Goal: Task Accomplishment & Management: Manage account settings

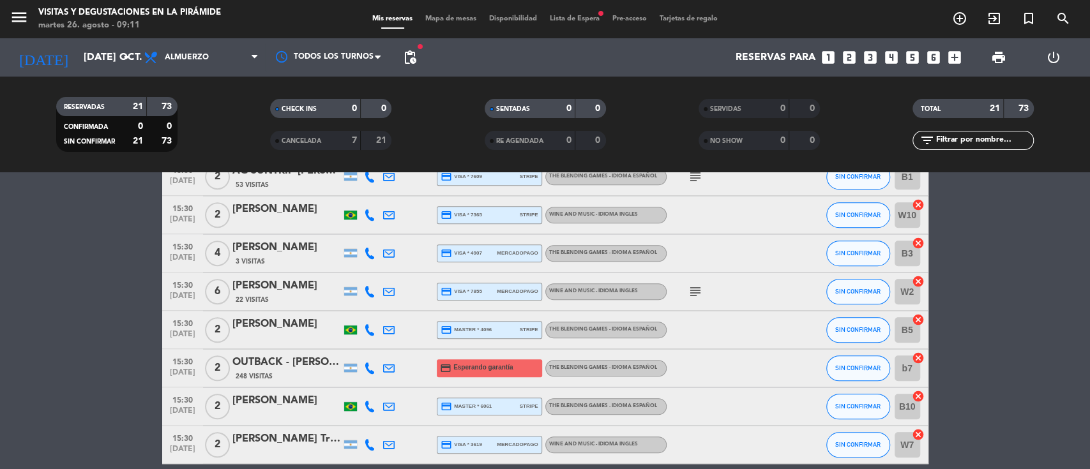
scroll to position [616, 0]
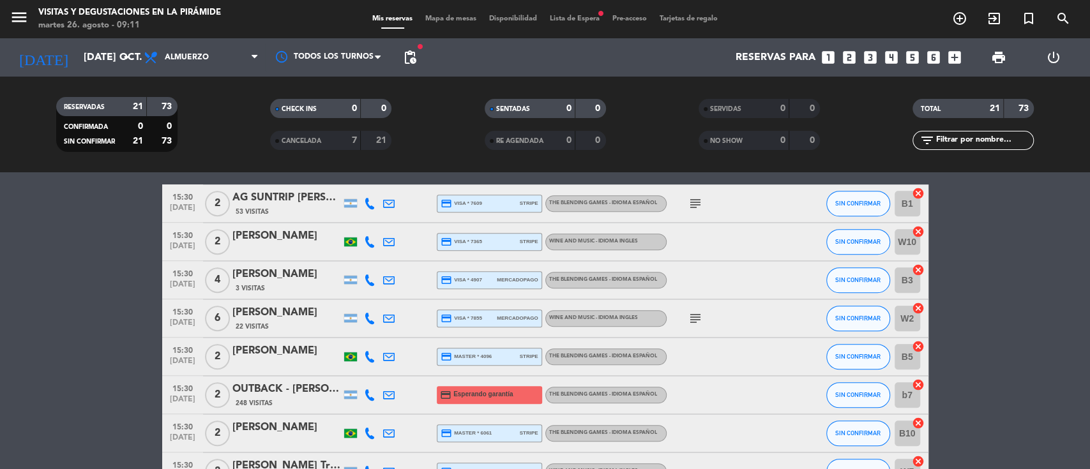
click at [310, 318] on div "[PERSON_NAME]" at bounding box center [286, 313] width 109 height 17
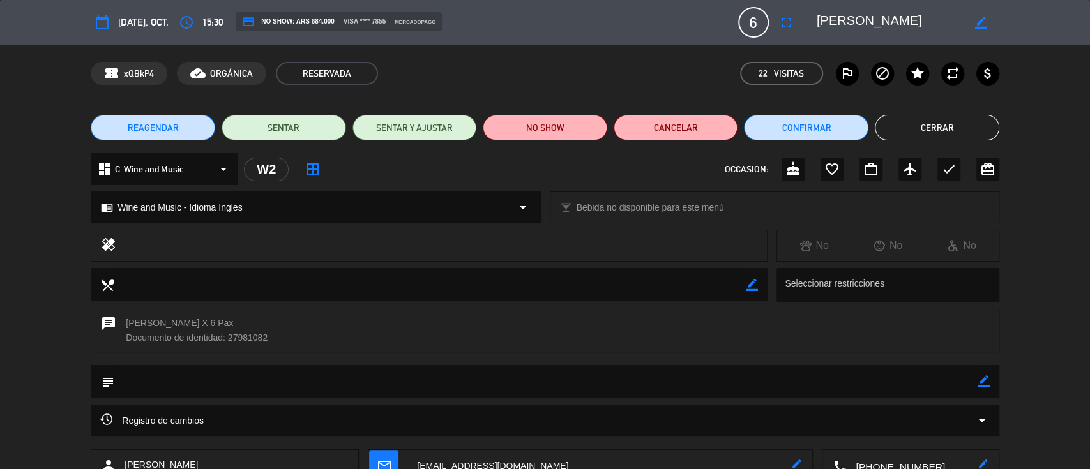
click at [978, 24] on icon "border_color" at bounding box center [981, 23] width 12 height 12
click at [787, 15] on icon "fullscreen" at bounding box center [786, 22] width 15 height 15
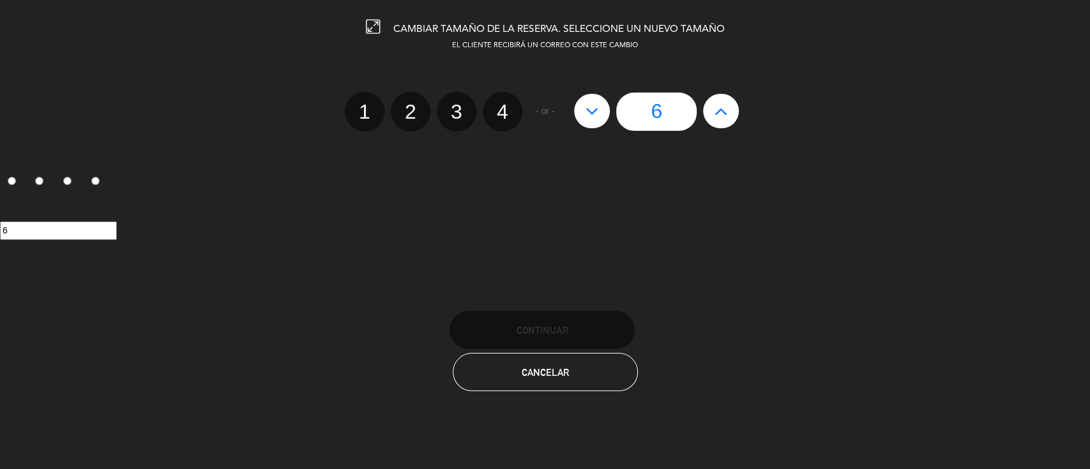
click at [591, 110] on icon at bounding box center [591, 111] width 13 height 20
type input "5"
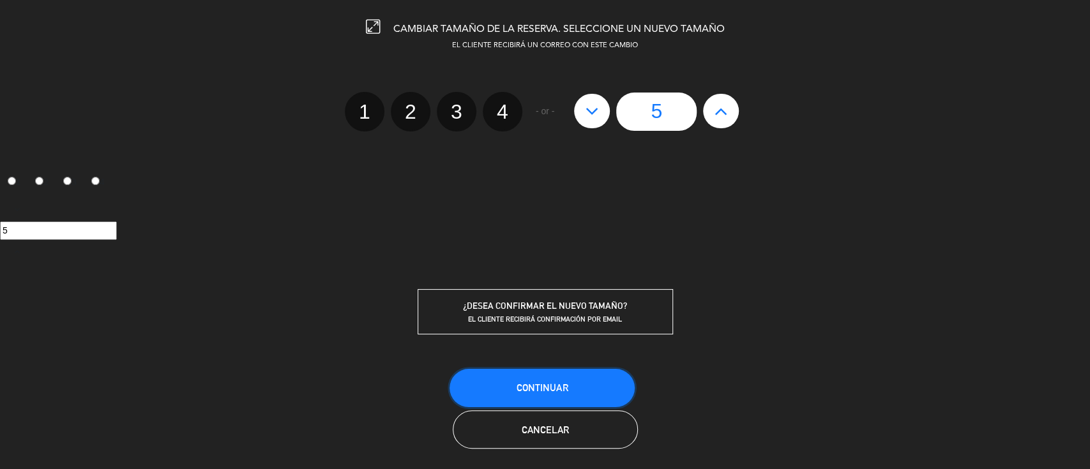
click at [550, 375] on button "Continuar" at bounding box center [541, 388] width 185 height 38
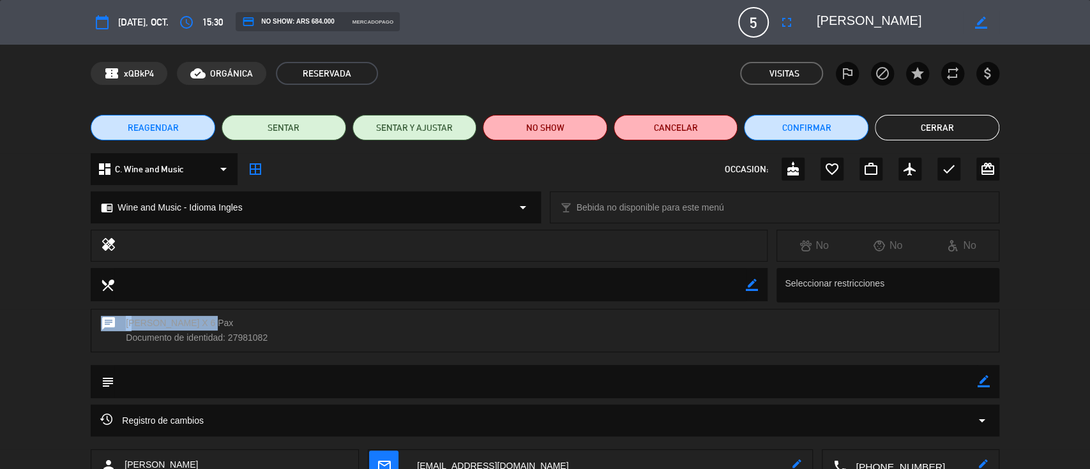
drag, startPoint x: 215, startPoint y: 322, endPoint x: 98, endPoint y: 329, distance: 116.4
click at [92, 329] on div "chat [PERSON_NAME] X 6 Pax Documento de identidad: 27981082" at bounding box center [545, 330] width 909 height 43
copy div "chat [PERSON_NAME]"
click at [982, 22] on icon "border_color" at bounding box center [981, 23] width 12 height 12
paste textarea "chat [PERSON_NAME]"
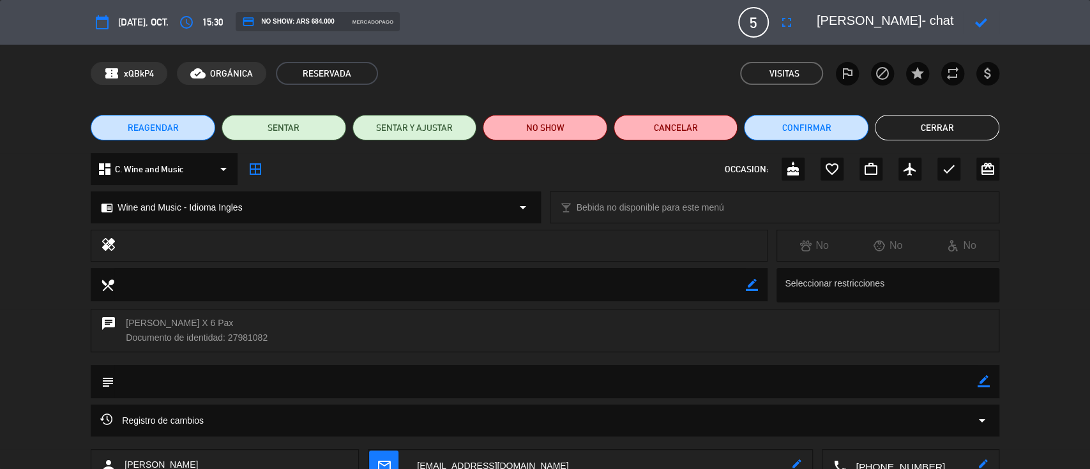
scroll to position [12, 0]
type textarea "[PERSON_NAME]- chat [PERSON_NAME]"
click at [983, 20] on icon at bounding box center [981, 23] width 12 height 12
click at [986, 378] on icon "border_color" at bounding box center [983, 381] width 12 height 12
click at [951, 381] on textarea at bounding box center [545, 381] width 863 height 33
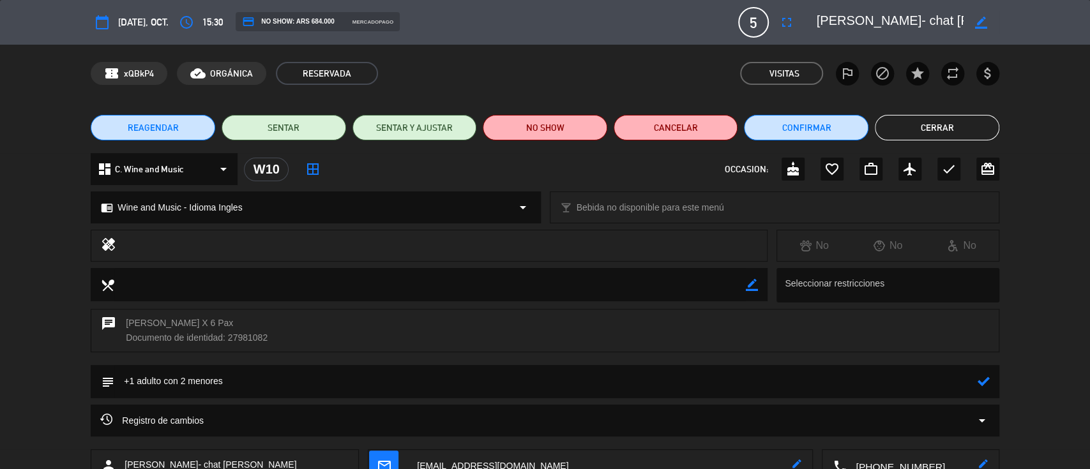
click at [980, 377] on icon at bounding box center [983, 381] width 12 height 12
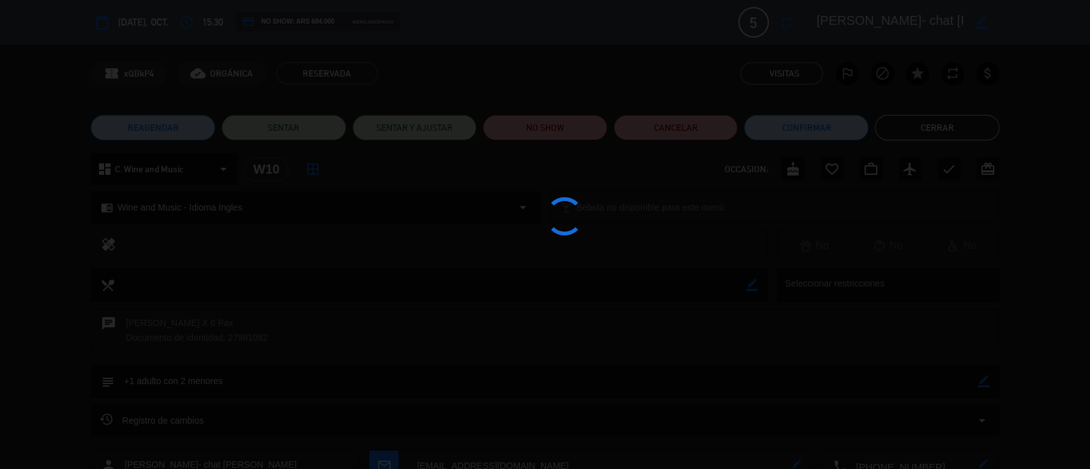
type textarea "+1 adulto con 2 menores"
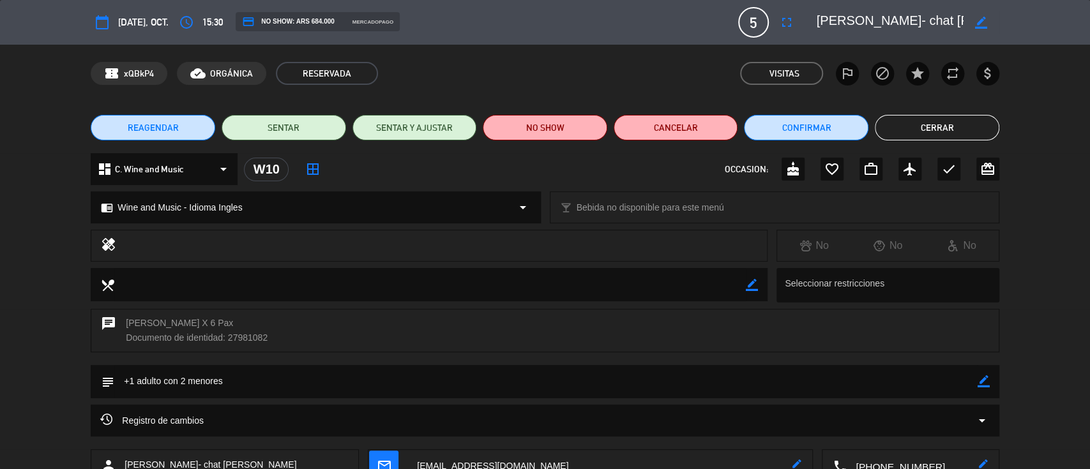
drag, startPoint x: 897, startPoint y: 120, endPoint x: 845, endPoint y: 139, distance: 55.7
click at [898, 120] on button "Cerrar" at bounding box center [937, 128] width 124 height 26
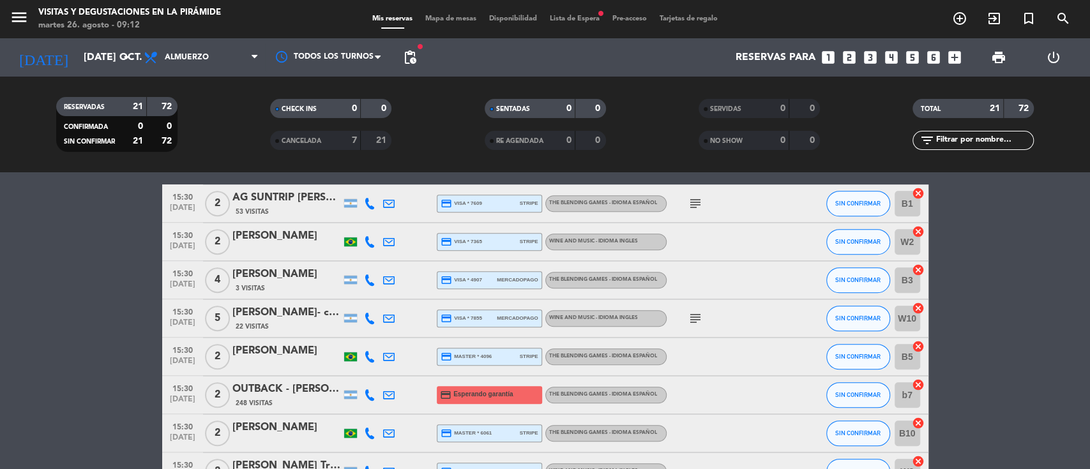
click at [315, 316] on div "[PERSON_NAME]- chat [PERSON_NAME]" at bounding box center [286, 313] width 109 height 17
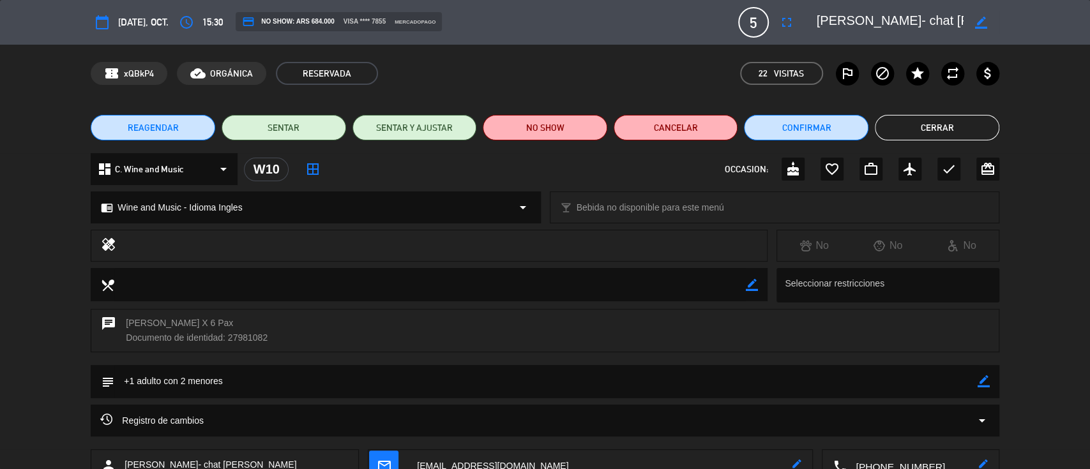
click at [983, 22] on icon "border_color" at bounding box center [981, 23] width 12 height 12
click at [926, 21] on textarea at bounding box center [890, 22] width 146 height 23
drag, startPoint x: 928, startPoint y: 17, endPoint x: 961, endPoint y: 16, distance: 32.6
click at [961, 16] on textarea at bounding box center [890, 22] width 146 height 23
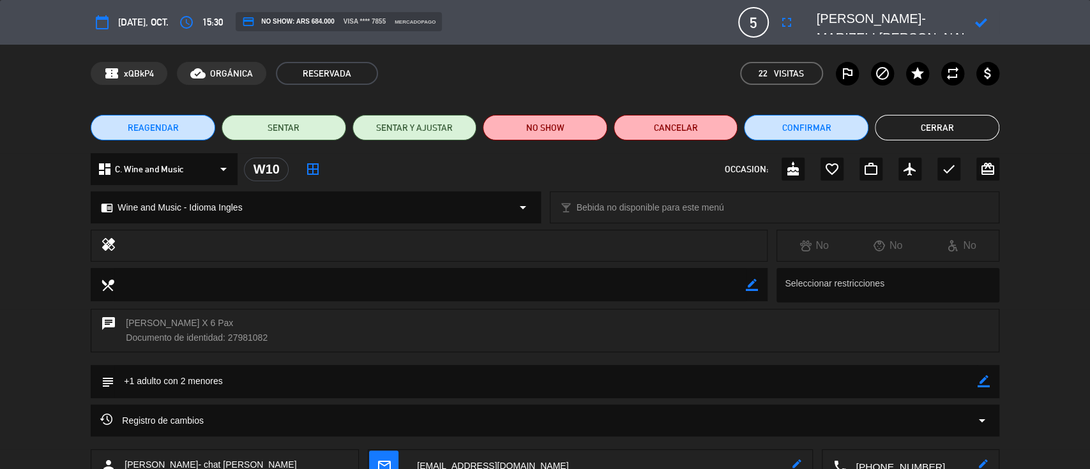
type textarea "[PERSON_NAME]- MARIZELI [PERSON_NAME]"
click at [981, 20] on icon at bounding box center [981, 23] width 12 height 12
click at [939, 123] on button "Cerrar" at bounding box center [937, 128] width 124 height 26
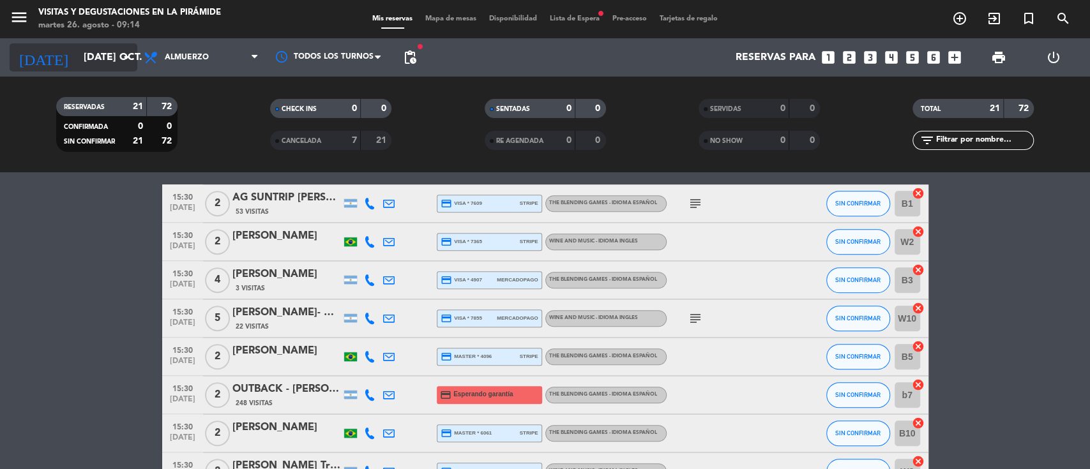
click at [110, 60] on input "[DATE] oct." at bounding box center [144, 57] width 135 height 25
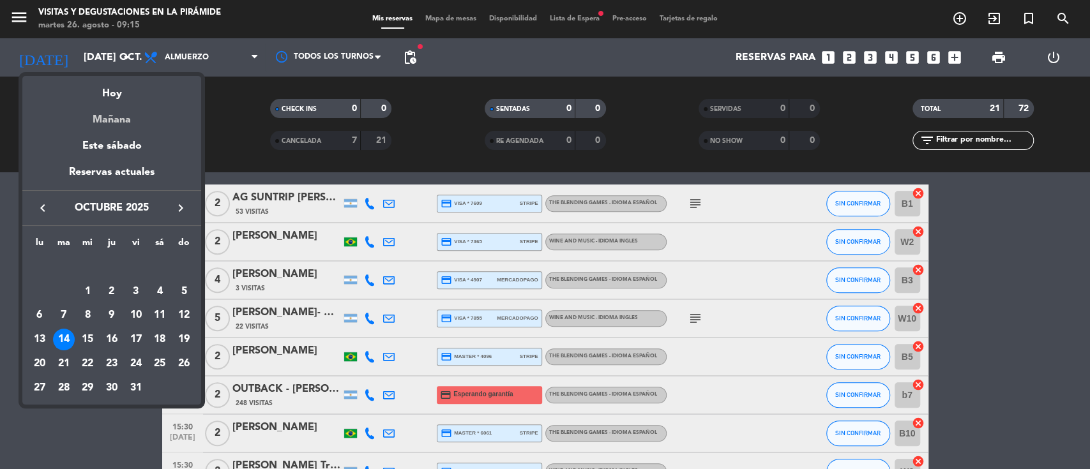
click at [116, 121] on div "Mañana" at bounding box center [111, 115] width 179 height 26
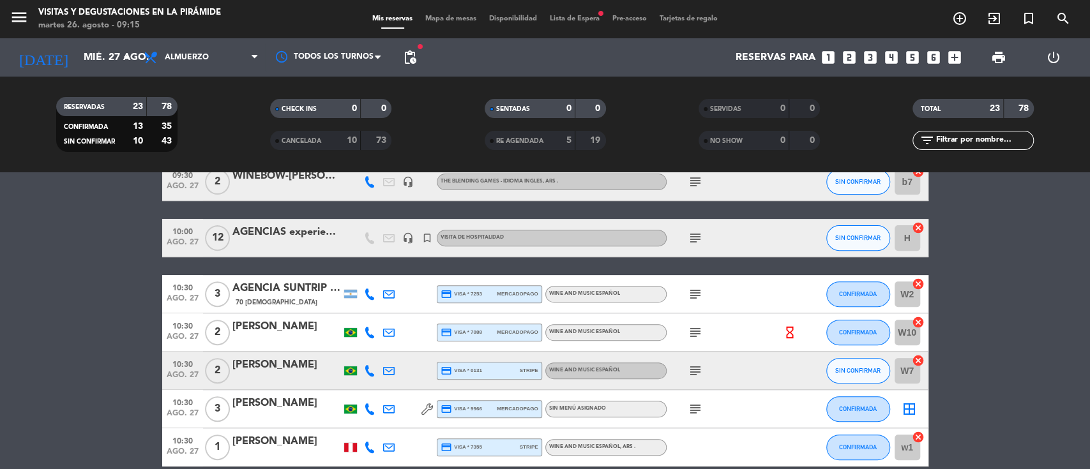
scroll to position [303, 0]
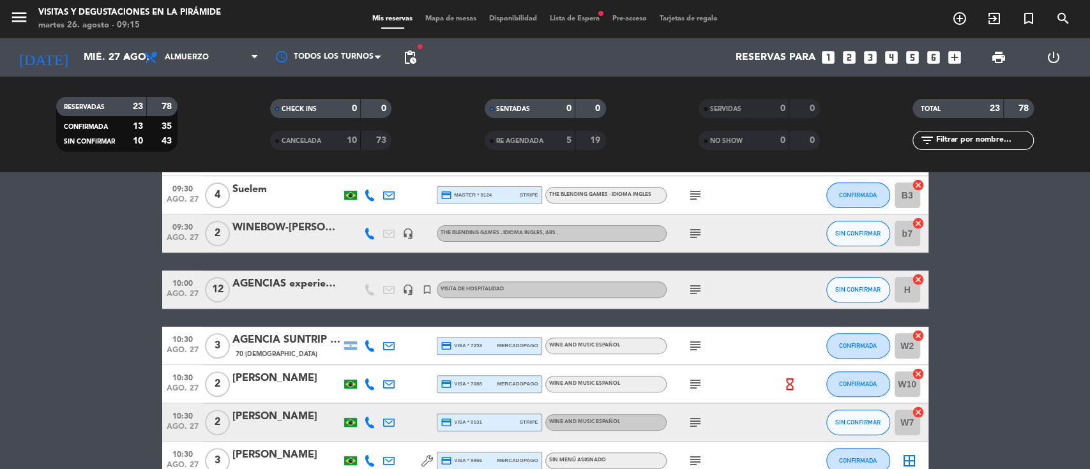
click at [252, 290] on div "AGENCIAS experiencia celta" at bounding box center [286, 284] width 109 height 17
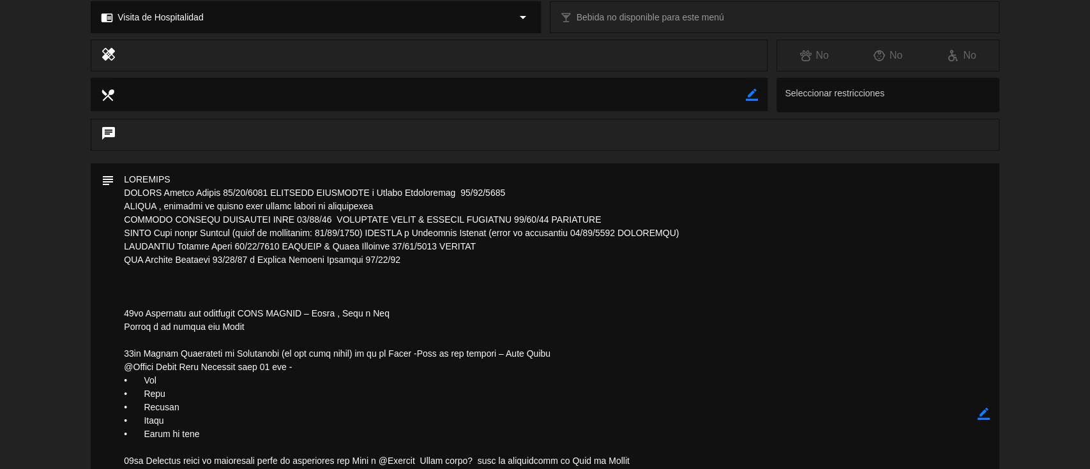
scroll to position [0, 0]
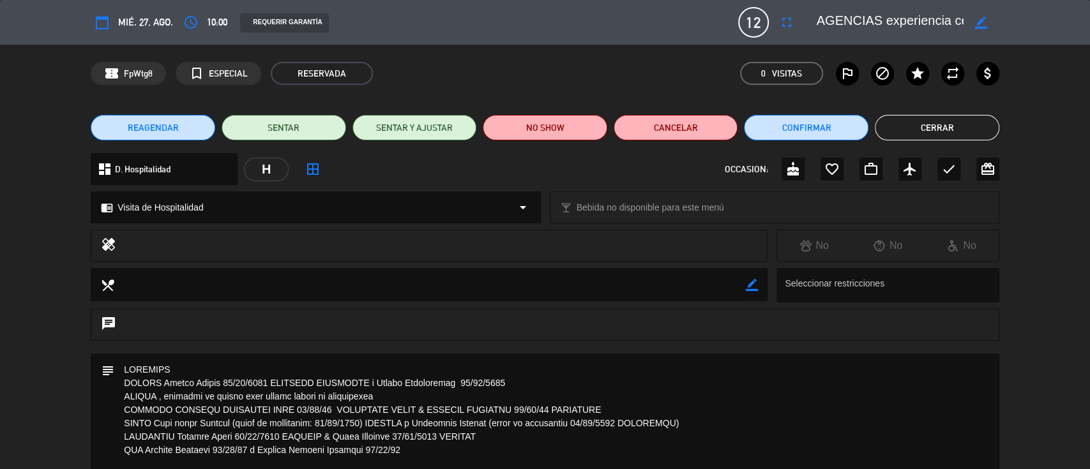
drag, startPoint x: 919, startPoint y: 132, endPoint x: 409, endPoint y: 122, distance: 510.9
click at [919, 132] on button "Cerrar" at bounding box center [937, 128] width 124 height 26
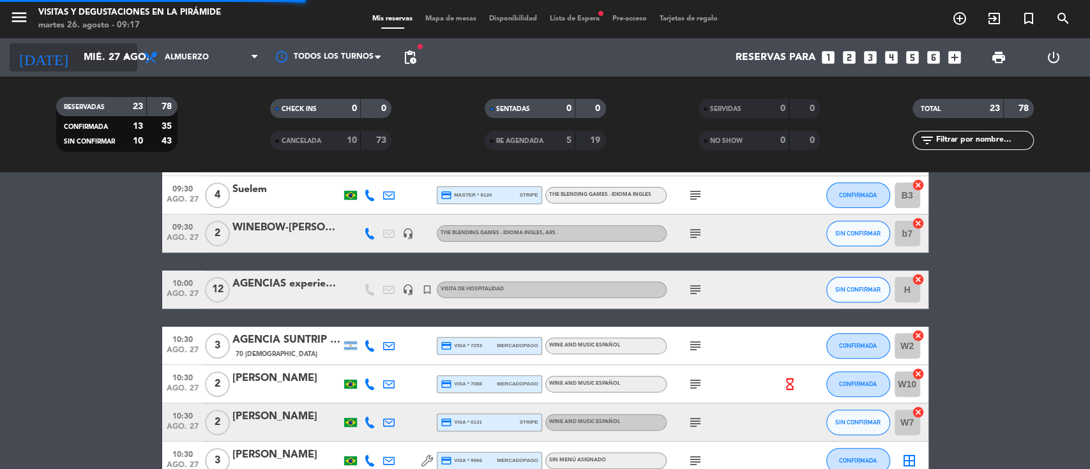
click at [77, 56] on input "mié. 27 ago." at bounding box center [144, 57] width 135 height 25
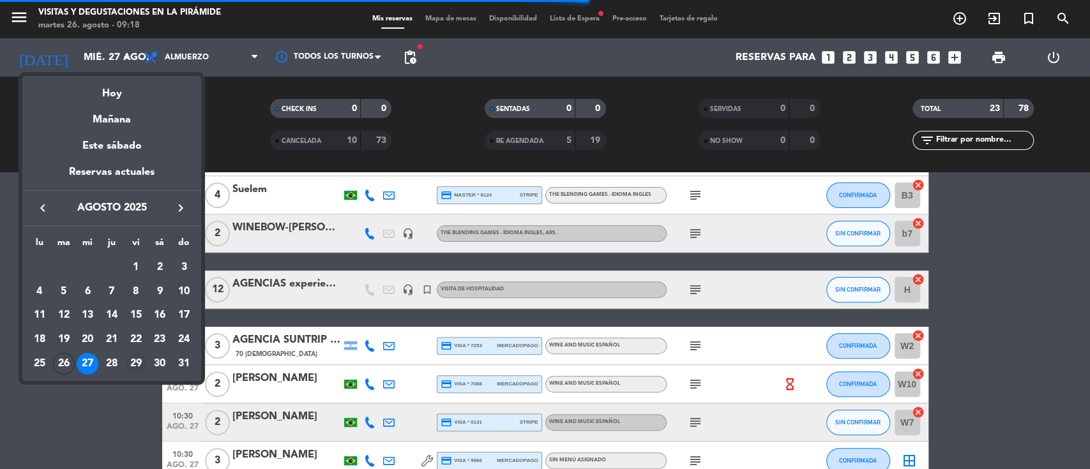
click at [139, 359] on div "29" at bounding box center [136, 364] width 22 height 22
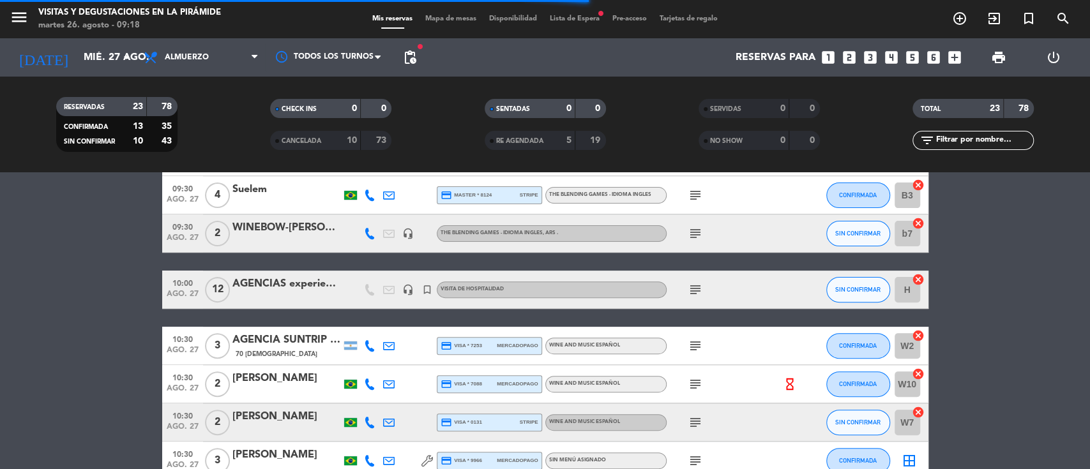
type input "vie. 29 ago."
